Goal: Check status: Check status

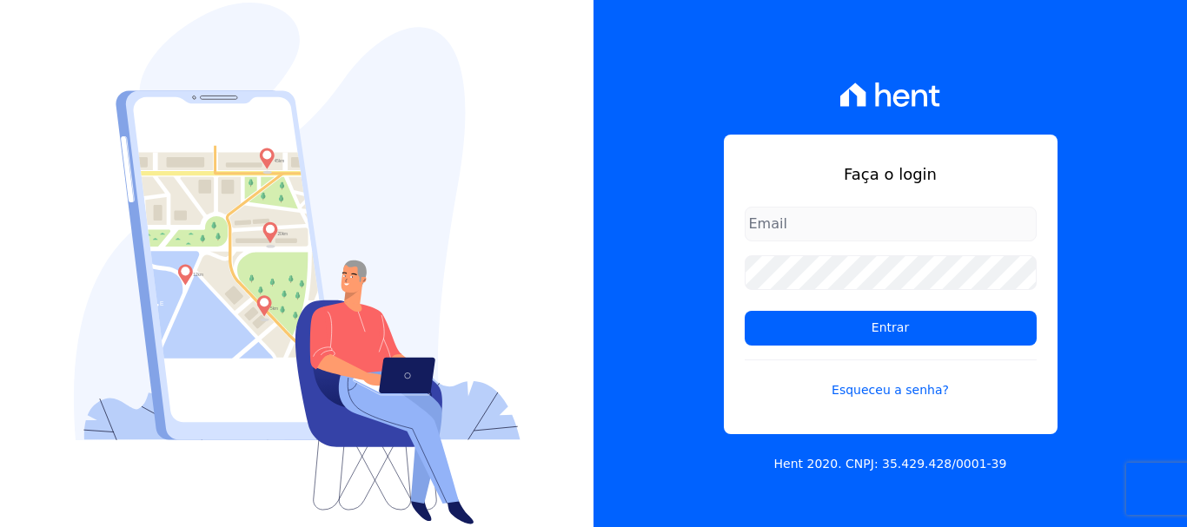
type input "[EMAIL_ADDRESS][DOMAIN_NAME]"
drag, startPoint x: 942, startPoint y: 230, endPoint x: 947, endPoint y: 239, distance: 9.7
click at [942, 230] on input "documentos@fronteimoveis.com.br" at bounding box center [890, 224] width 292 height 35
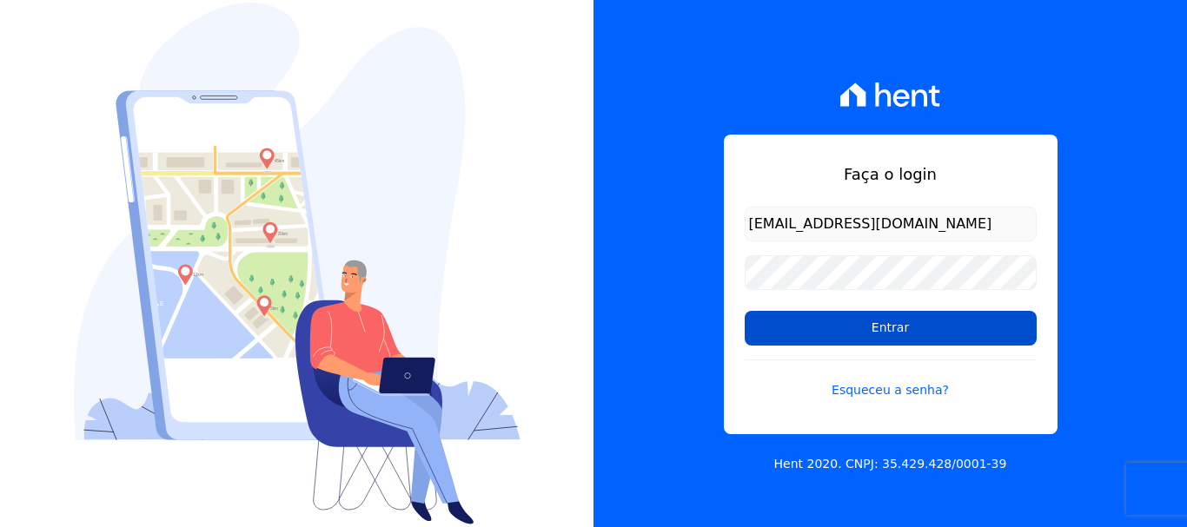
click at [955, 322] on input "Entrar" at bounding box center [890, 328] width 292 height 35
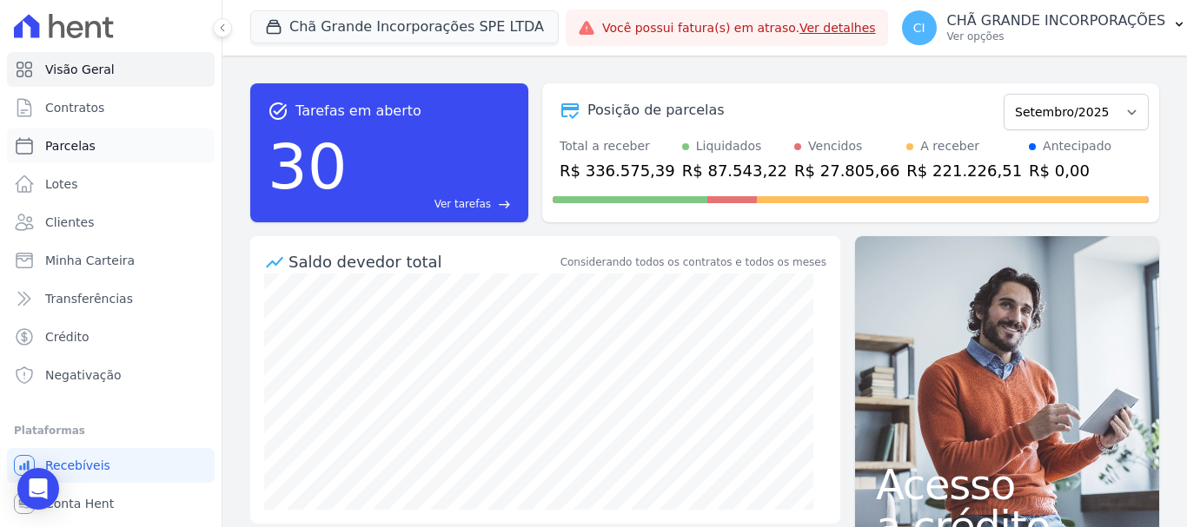
click at [63, 149] on span "Parcelas" at bounding box center [70, 145] width 50 height 17
select select
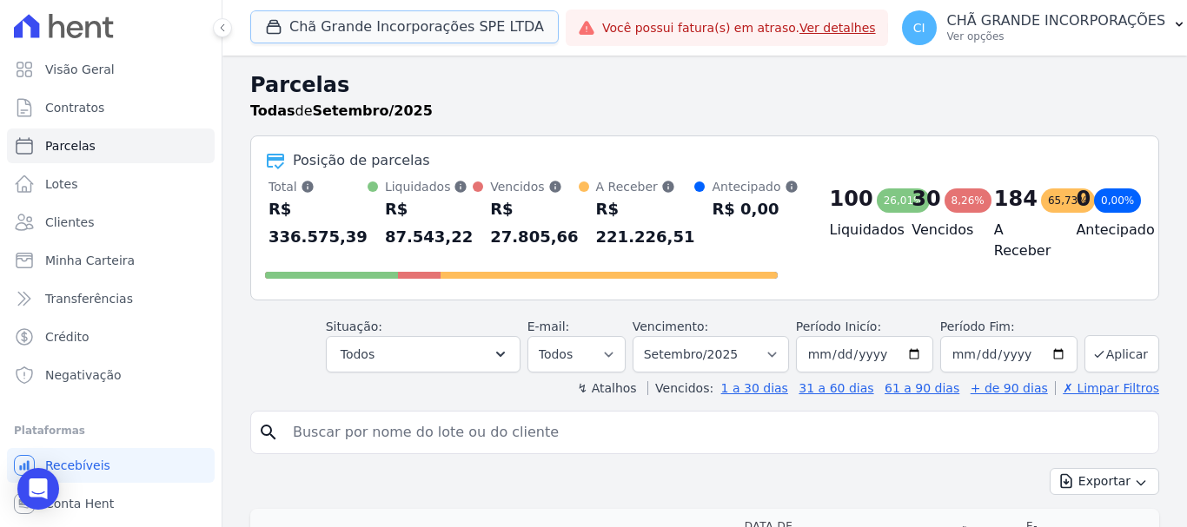
click at [373, 26] on button "Chã Grande Incorporações SPE LTDA" at bounding box center [404, 26] width 308 height 33
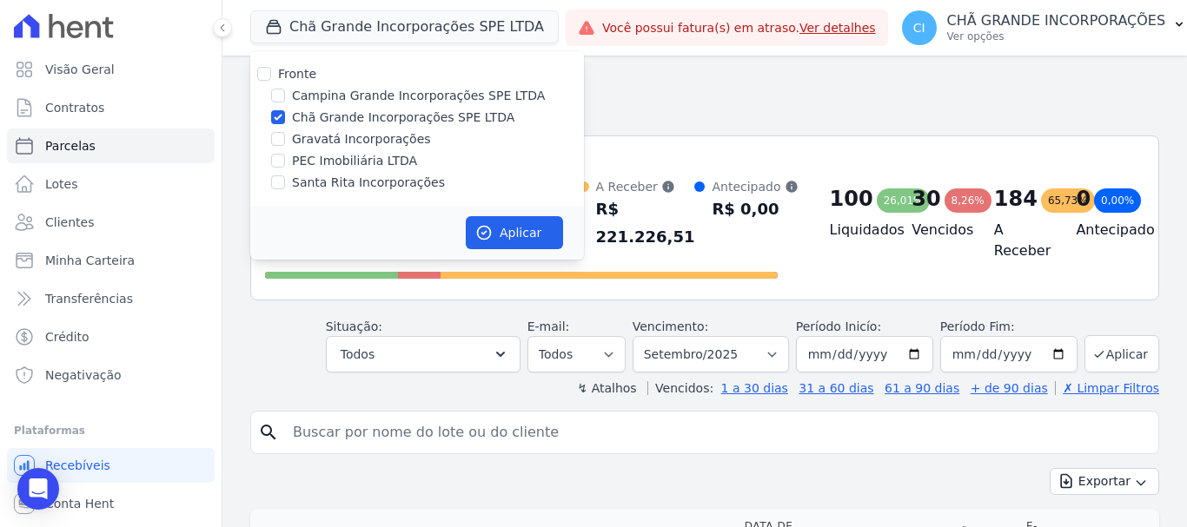
click at [360, 110] on label "Chã Grande Incorporações SPE LTDA" at bounding box center [403, 118] width 222 height 18
click at [285, 110] on input "Chã Grande Incorporações SPE LTDA" at bounding box center [278, 117] width 14 height 14
checkbox input "false"
click at [360, 96] on label "Campina Grande Incorporações SPE LTDA" at bounding box center [418, 96] width 253 height 18
click at [285, 96] on input "Campina Grande Incorporações SPE LTDA" at bounding box center [278, 96] width 14 height 14
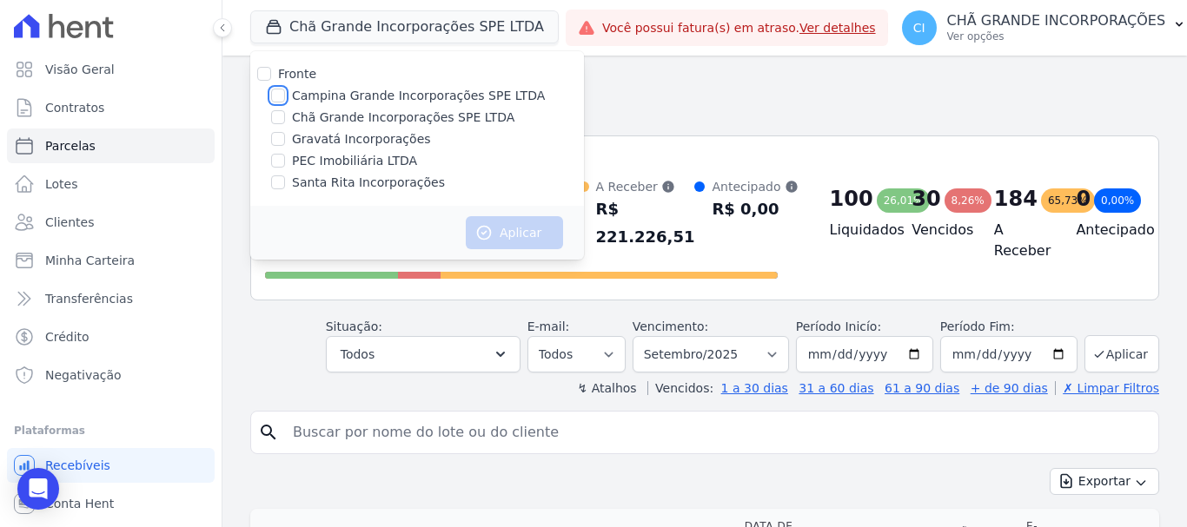
checkbox input "true"
click at [515, 238] on button "Aplicar" at bounding box center [514, 232] width 97 height 33
select select
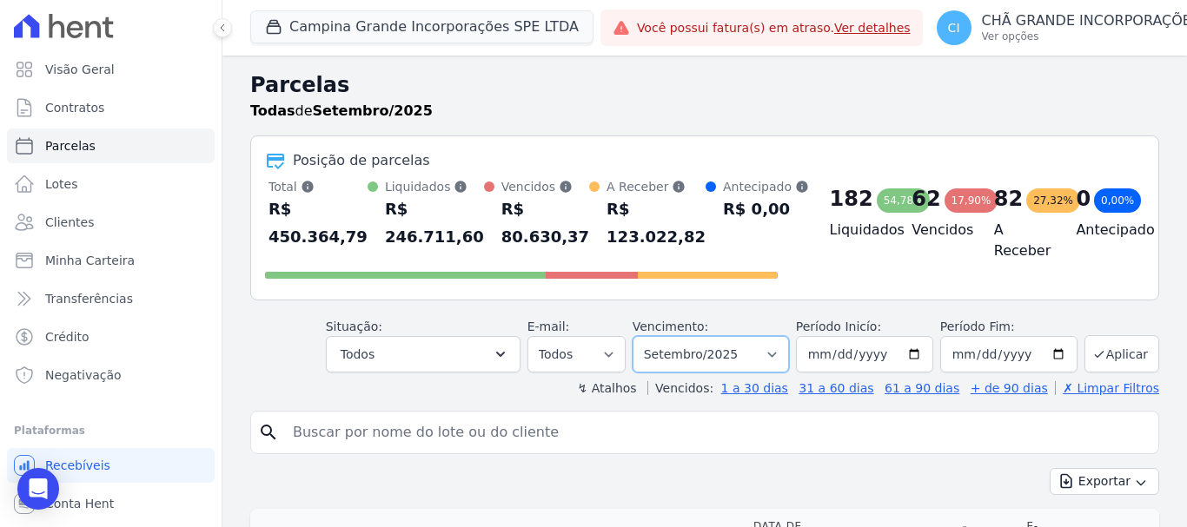
drag, startPoint x: 694, startPoint y: 348, endPoint x: 705, endPoint y: 341, distance: 13.3
click at [695, 349] on select "Filtrar por período ──────── Todos os meses Janeiro/2023 Fevereiro/2023 Março/2…" at bounding box center [710, 354] width 156 height 36
select select "06/2025"
click at [644, 336] on select "Filtrar por período ──────── Todos os meses Janeiro/2023 Fevereiro/2023 Março/2…" at bounding box center [710, 354] width 156 height 36
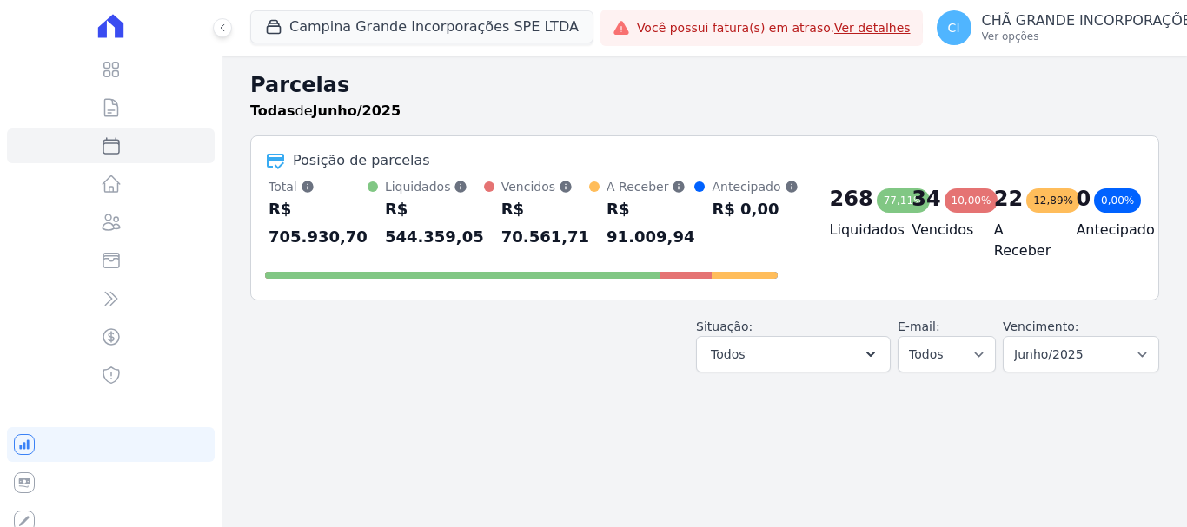
select select
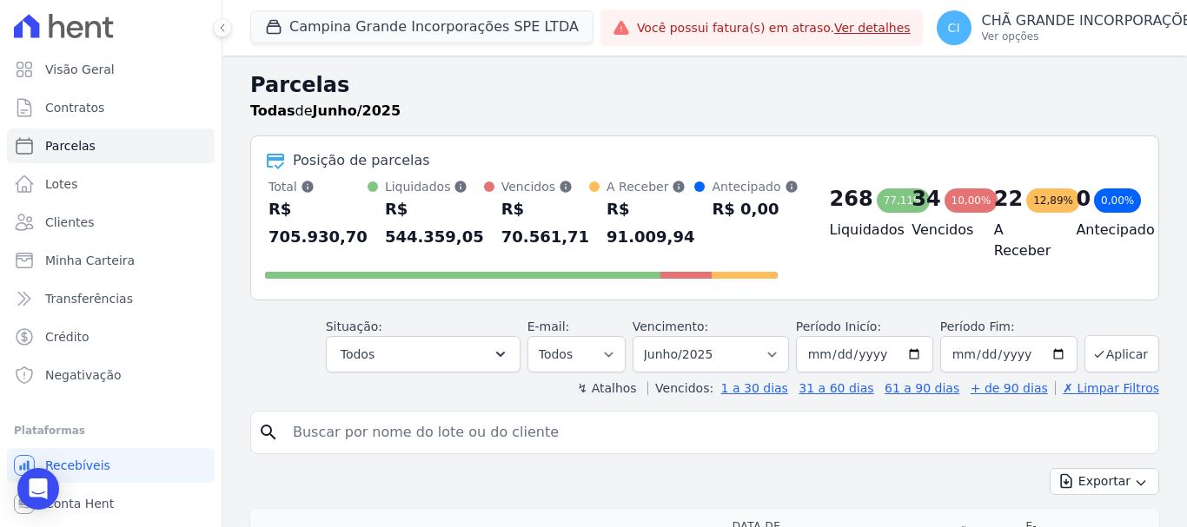
click at [582, 441] on input "search" at bounding box center [716, 432] width 869 height 35
type input "[PERSON_NAME]"
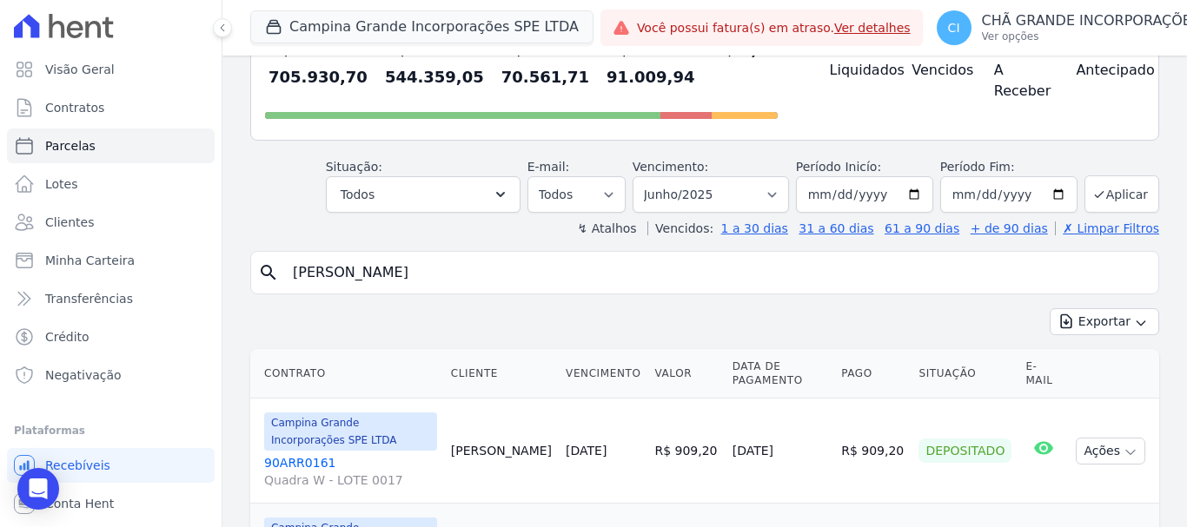
scroll to position [174, 0]
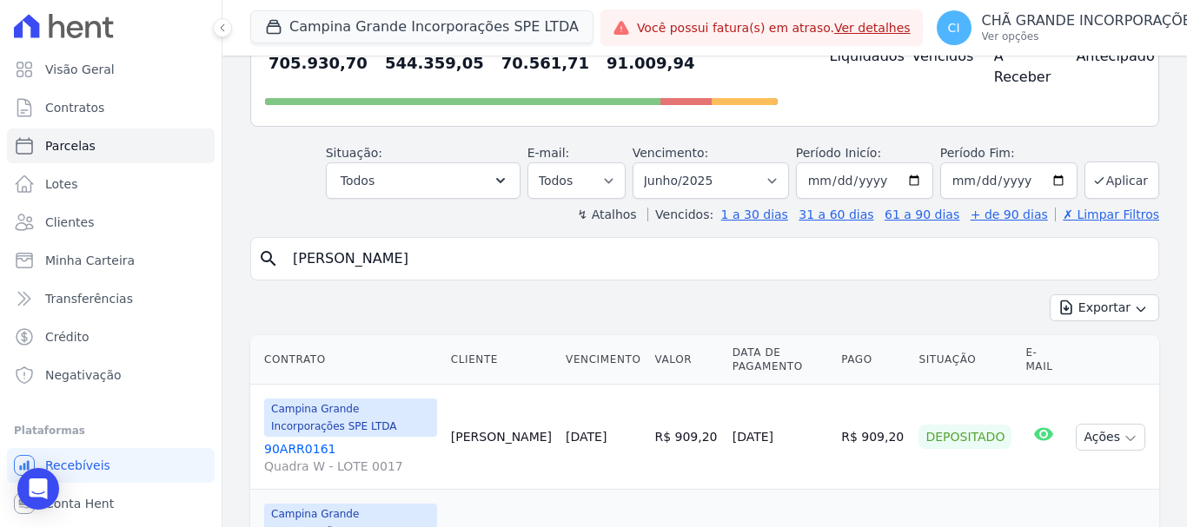
select select
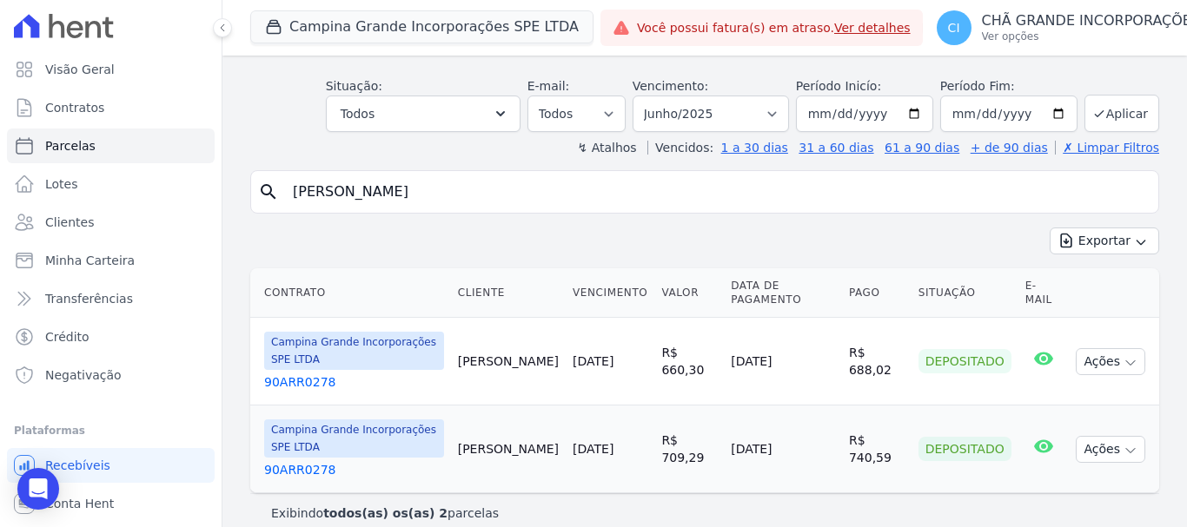
scroll to position [84, 0]
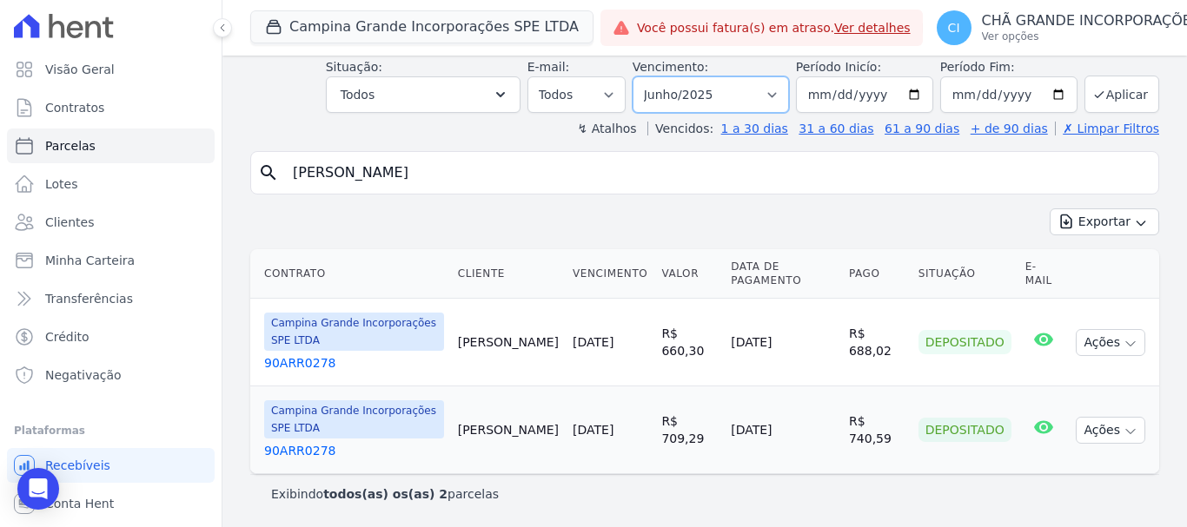
click at [689, 89] on select "Filtrar por período ──────── Todos os meses Janeiro/2023 Fevereiro/2023 Março/2…" at bounding box center [710, 94] width 156 height 36
select select "07/2025"
click at [644, 76] on select "Filtrar por período ──────── Todos os meses Janeiro/2023 Fevereiro/2023 Março/2…" at bounding box center [710, 94] width 156 height 36
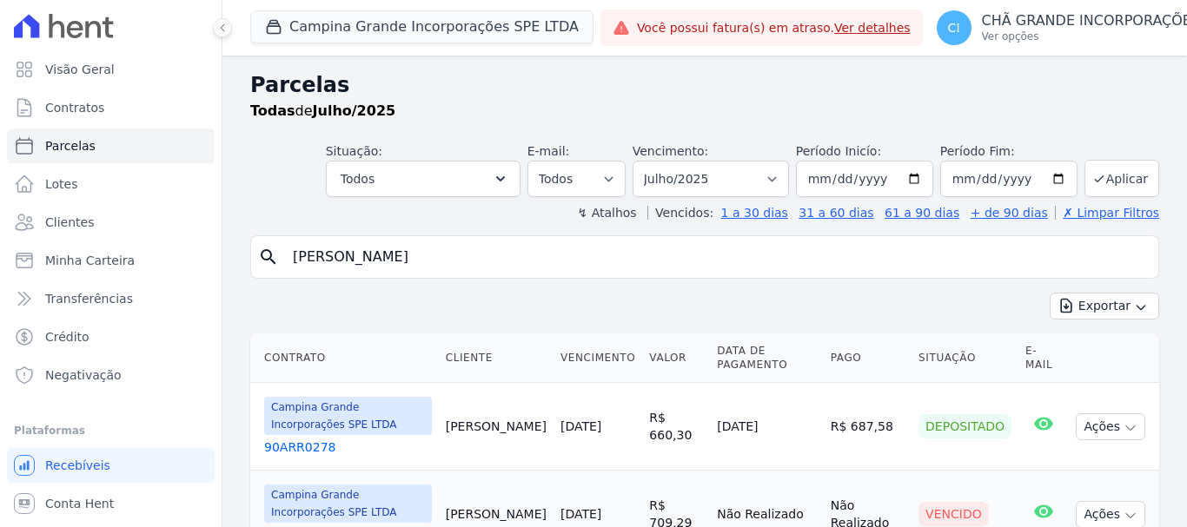
select select
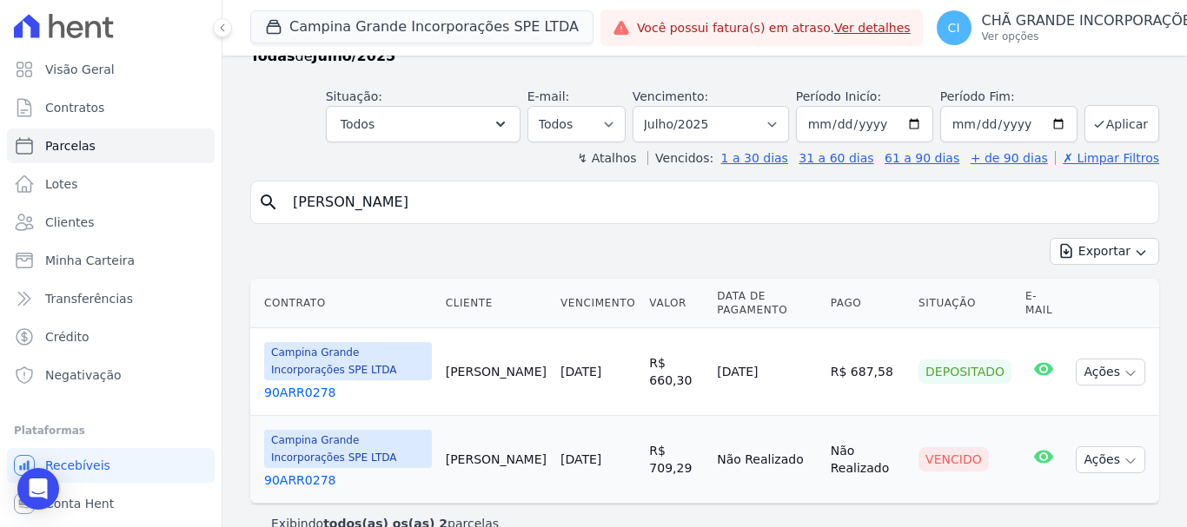
scroll to position [84, 0]
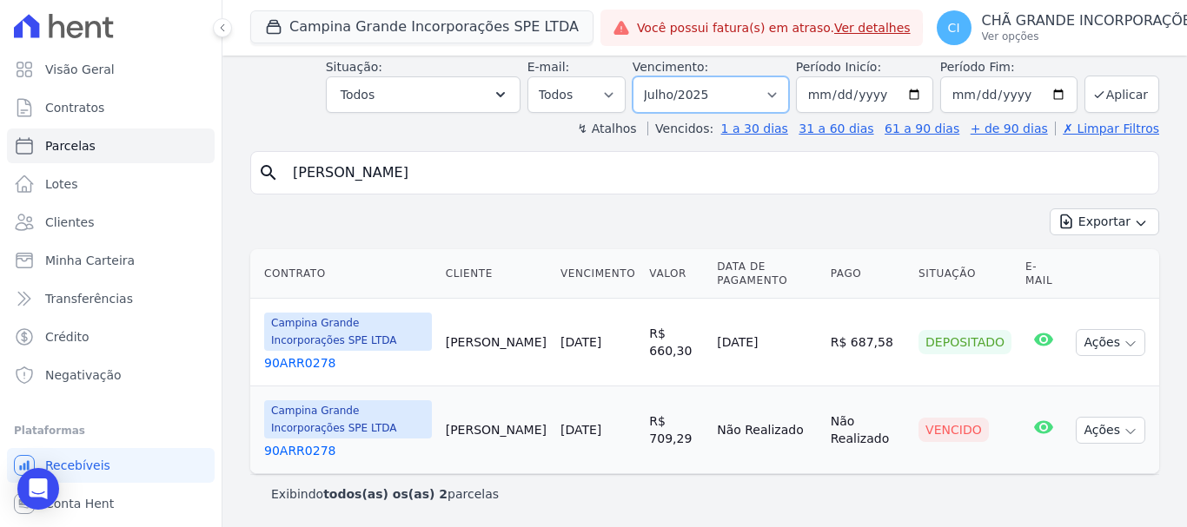
click at [709, 95] on select "Filtrar por período ──────── Todos os meses Janeiro/2023 Fevereiro/2023 Março/2…" at bounding box center [710, 94] width 156 height 36
select select "06/2025"
click at [644, 76] on select "Filtrar por período ──────── Todos os meses Janeiro/2023 Fevereiro/2023 Março/2…" at bounding box center [710, 94] width 156 height 36
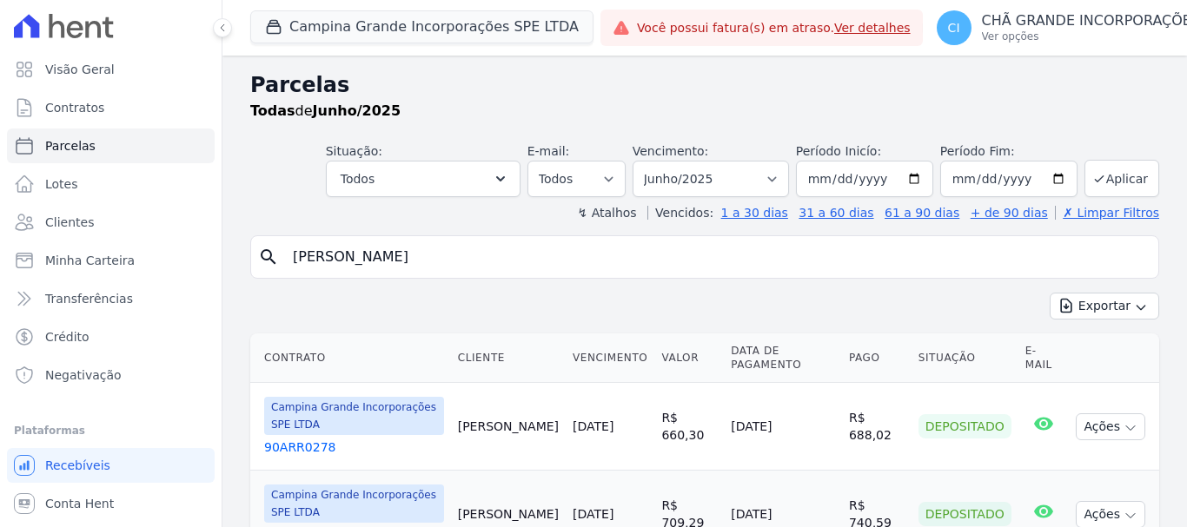
select select
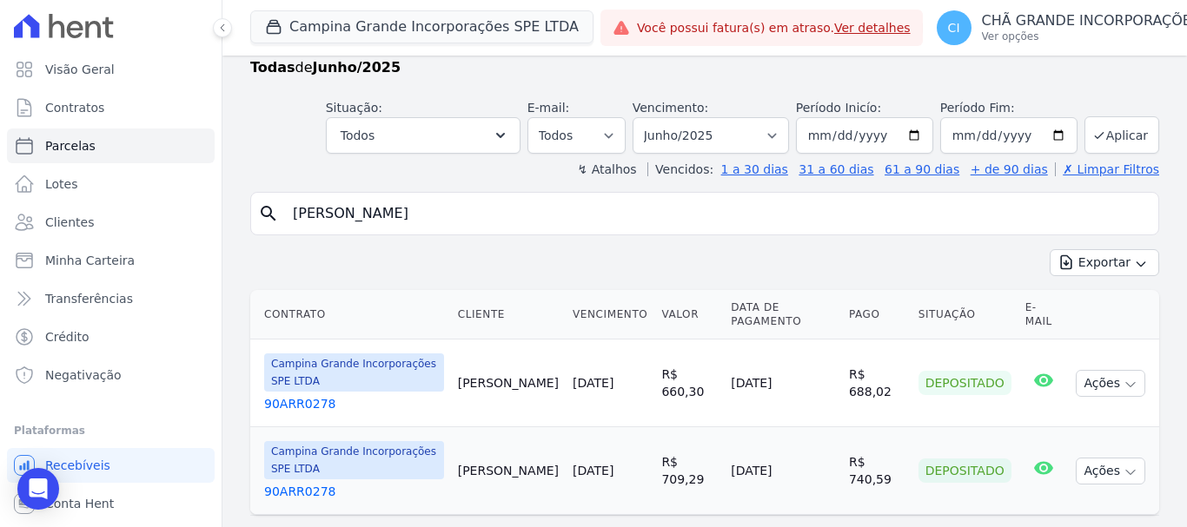
scroll to position [84, 0]
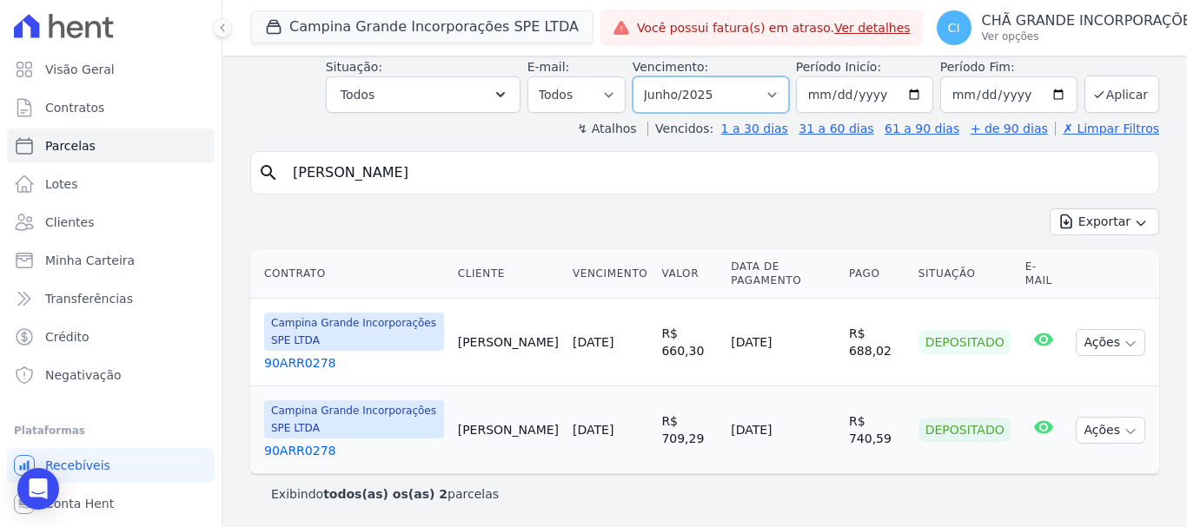
click at [719, 93] on select "Filtrar por período ──────── Todos os meses Janeiro/2023 Fevereiro/2023 Março/2…" at bounding box center [710, 94] width 156 height 36
select select "07/2025"
click at [644, 76] on select "Filtrar por período ──────── Todos os meses Janeiro/2023 Fevereiro/2023 Março/2…" at bounding box center [710, 94] width 156 height 36
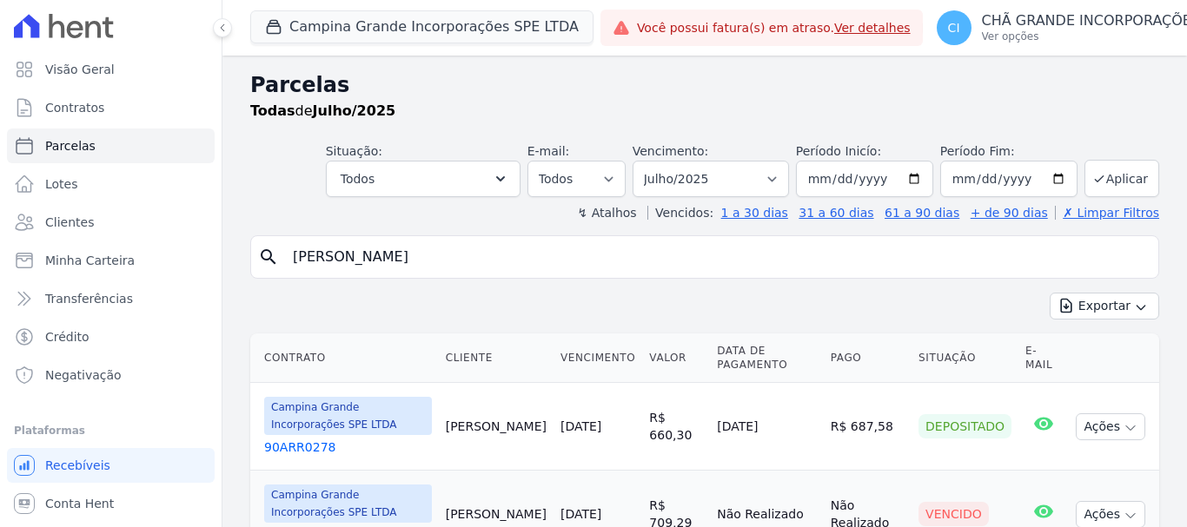
select select
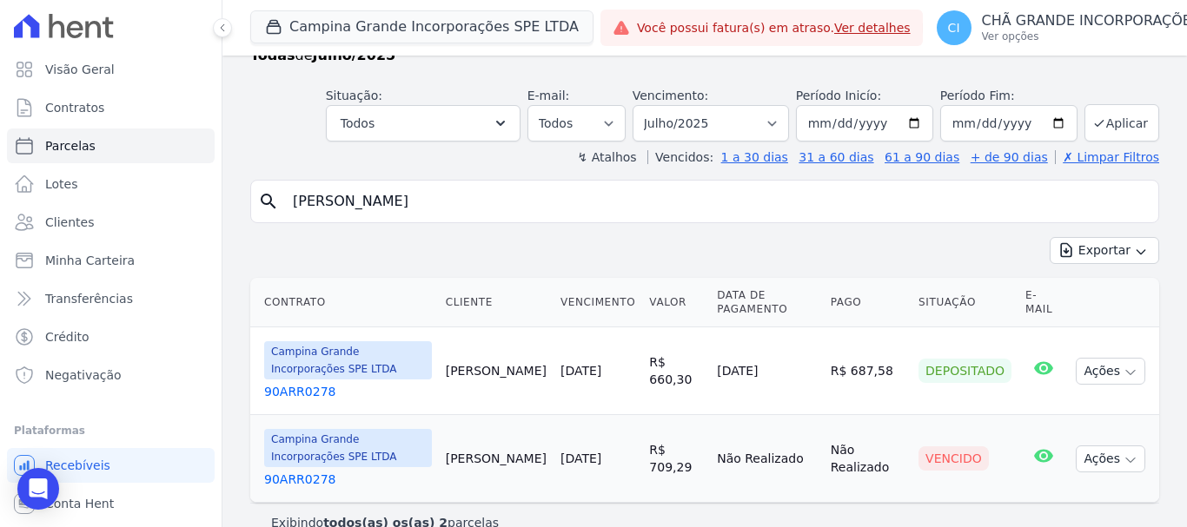
scroll to position [84, 0]
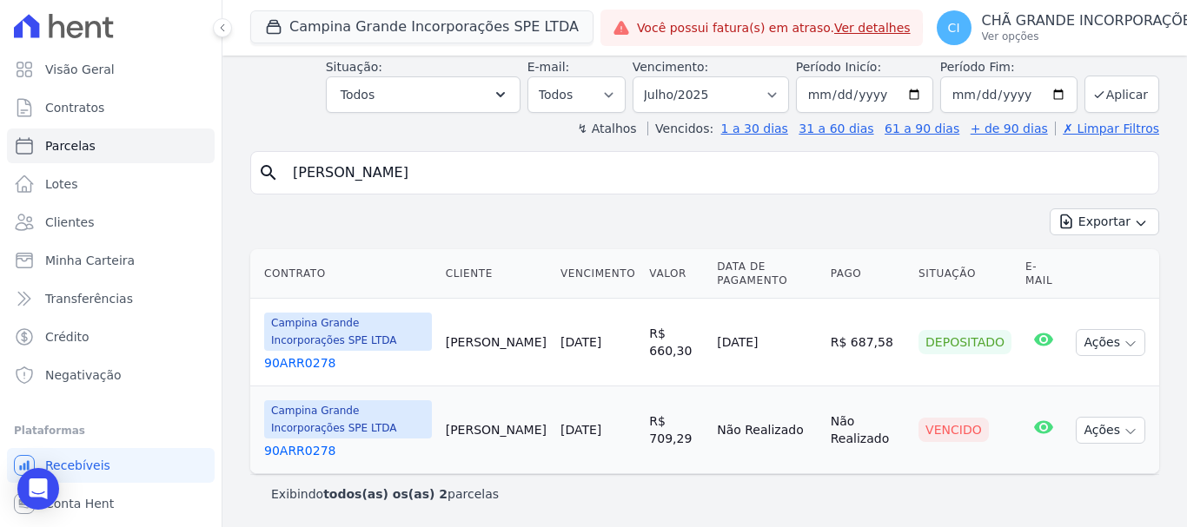
click at [292, 453] on link "90ARR0278" at bounding box center [348, 450] width 168 height 17
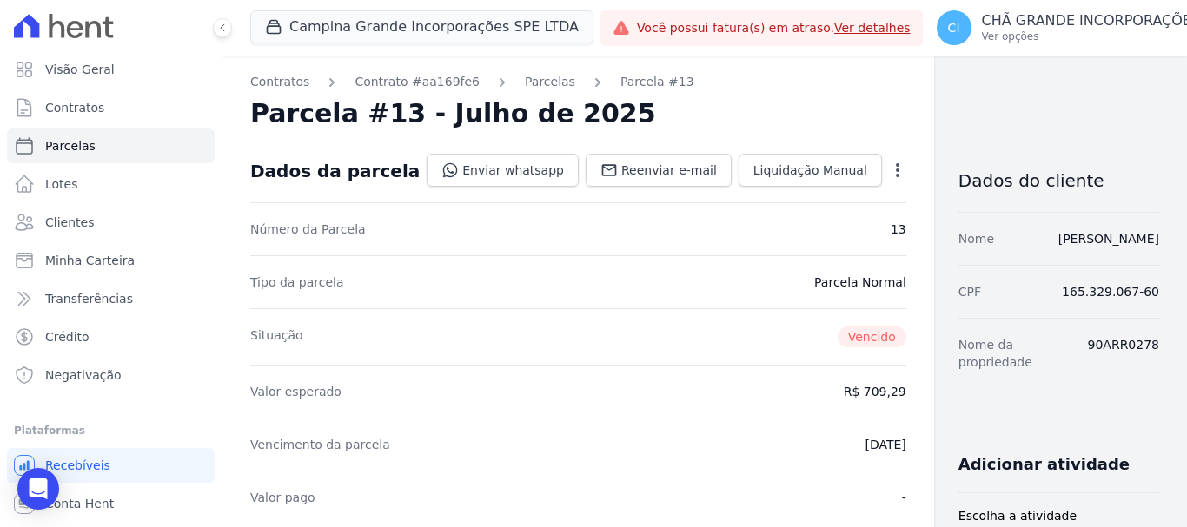
click at [297, 429] on div "Vencimento da parcela [DATE]" at bounding box center [578, 444] width 656 height 53
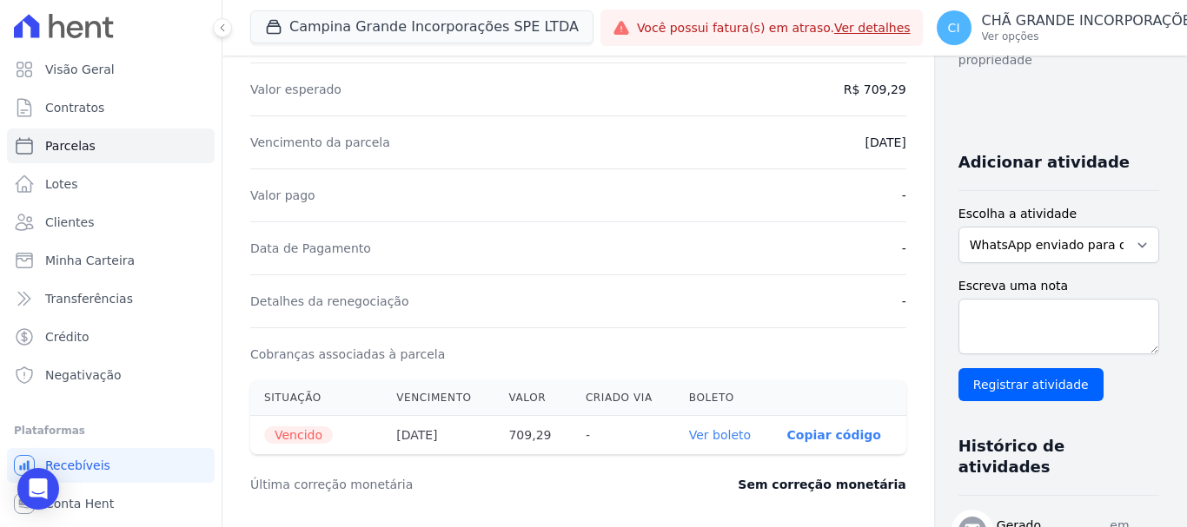
scroll to position [347, 0]
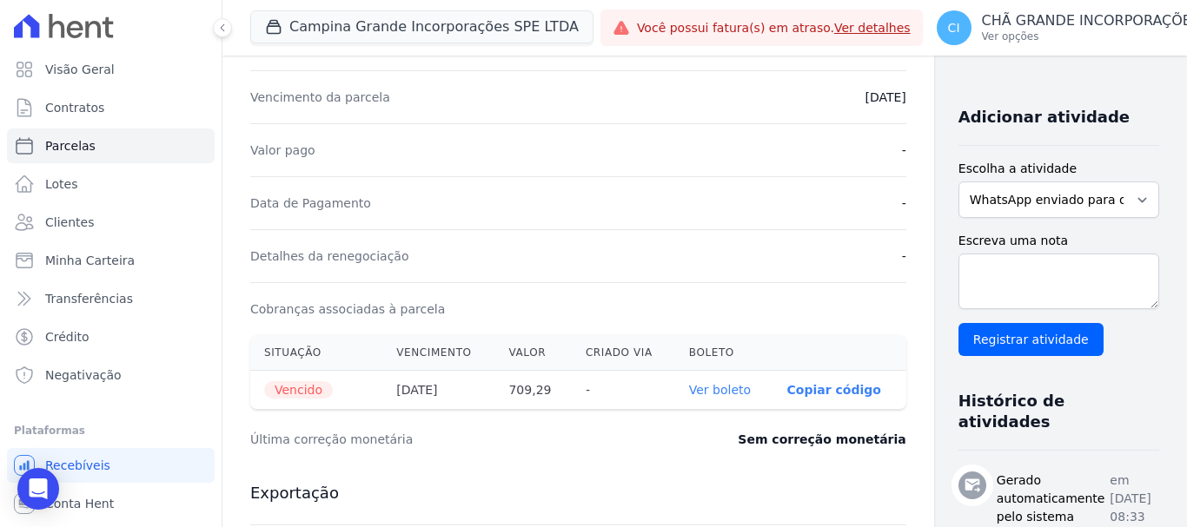
click at [689, 393] on link "Ver boleto" at bounding box center [720, 390] width 62 height 14
